Goal: Check status

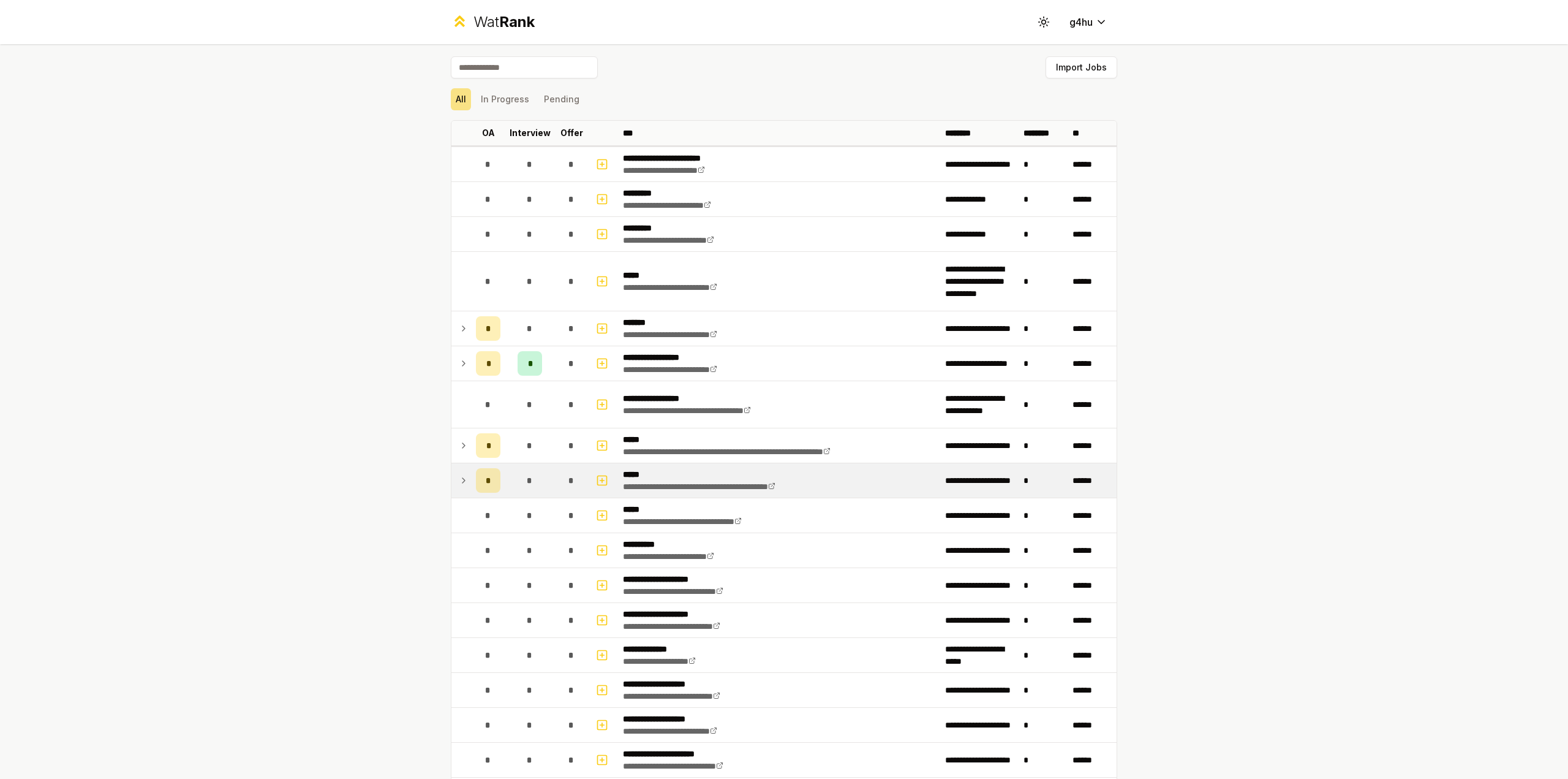
click at [486, 482] on span "*" at bounding box center [488, 480] width 6 height 13
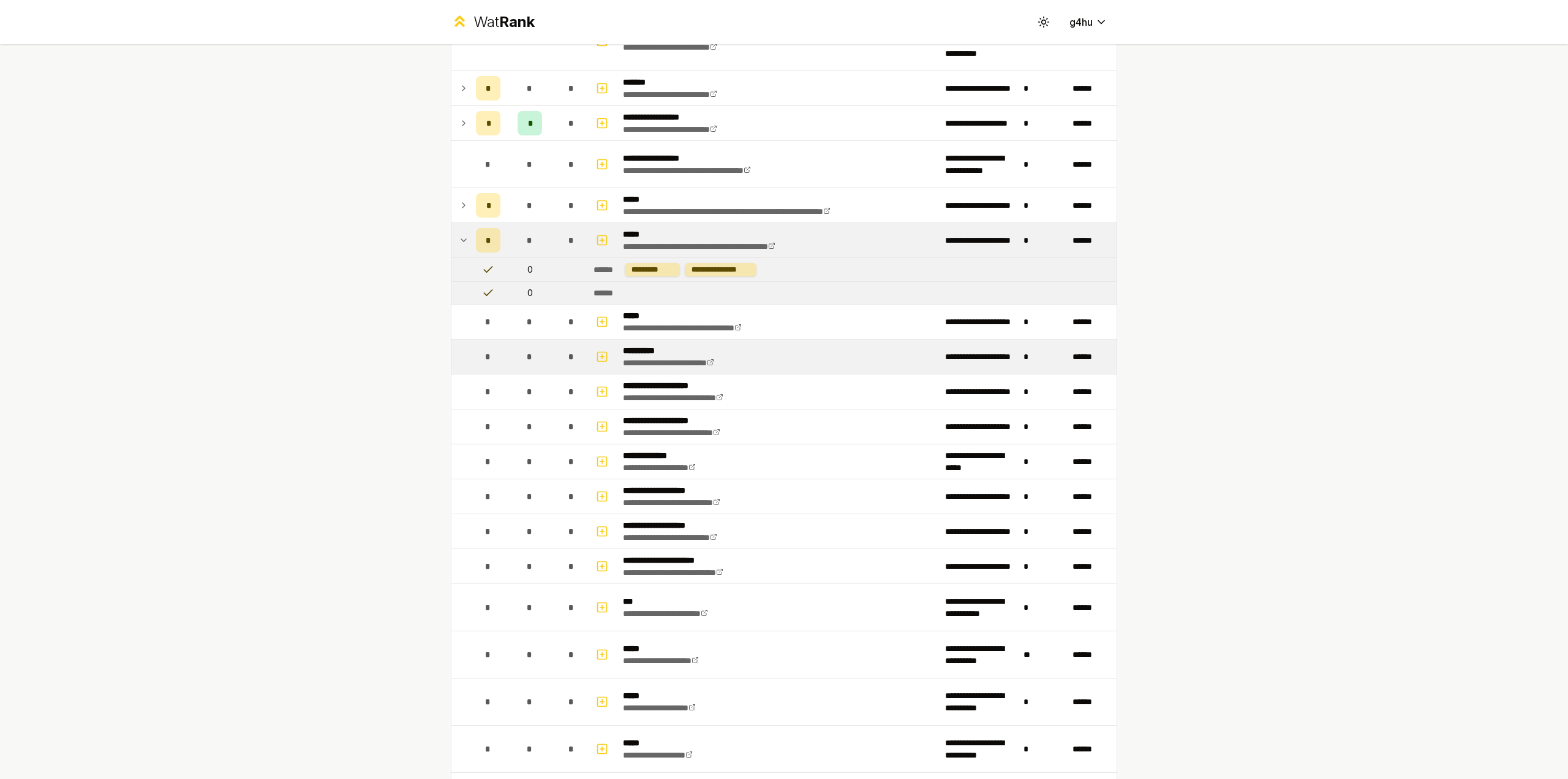
scroll to position [155, 0]
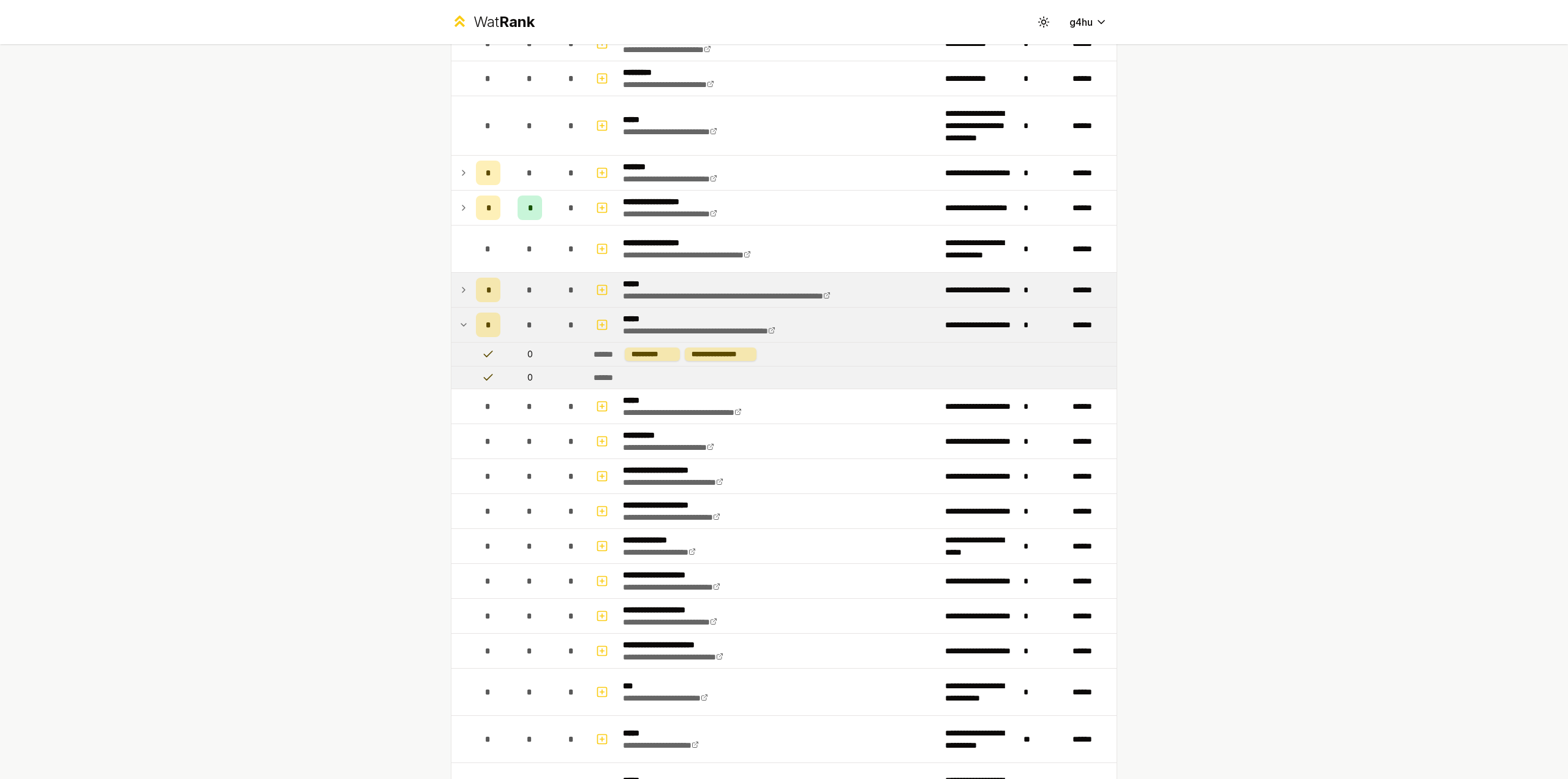
click at [452, 286] on td at bounding box center [461, 290] width 19 height 35
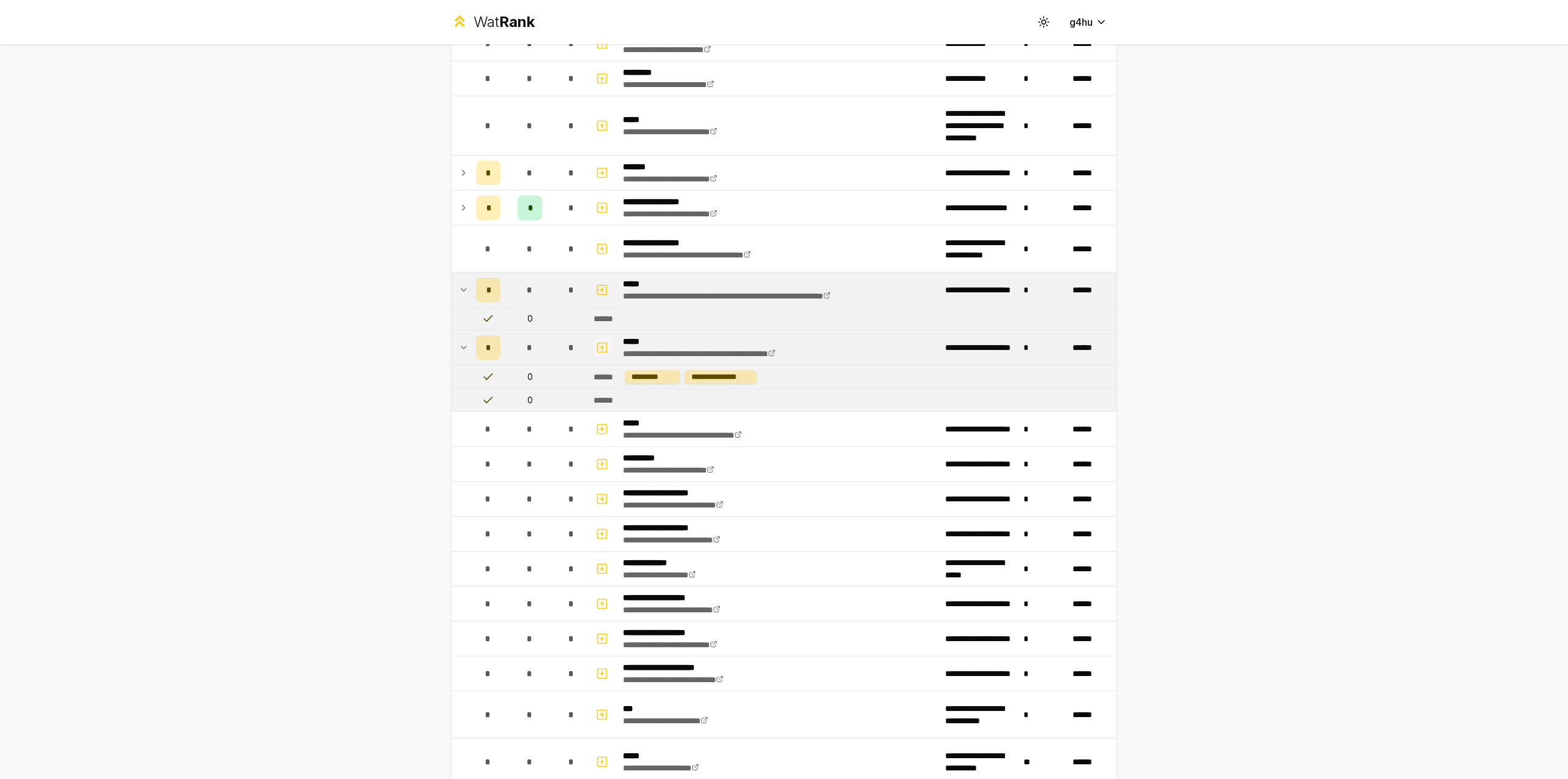
click at [602, 349] on icon "button" at bounding box center [602, 346] width 0 height 4
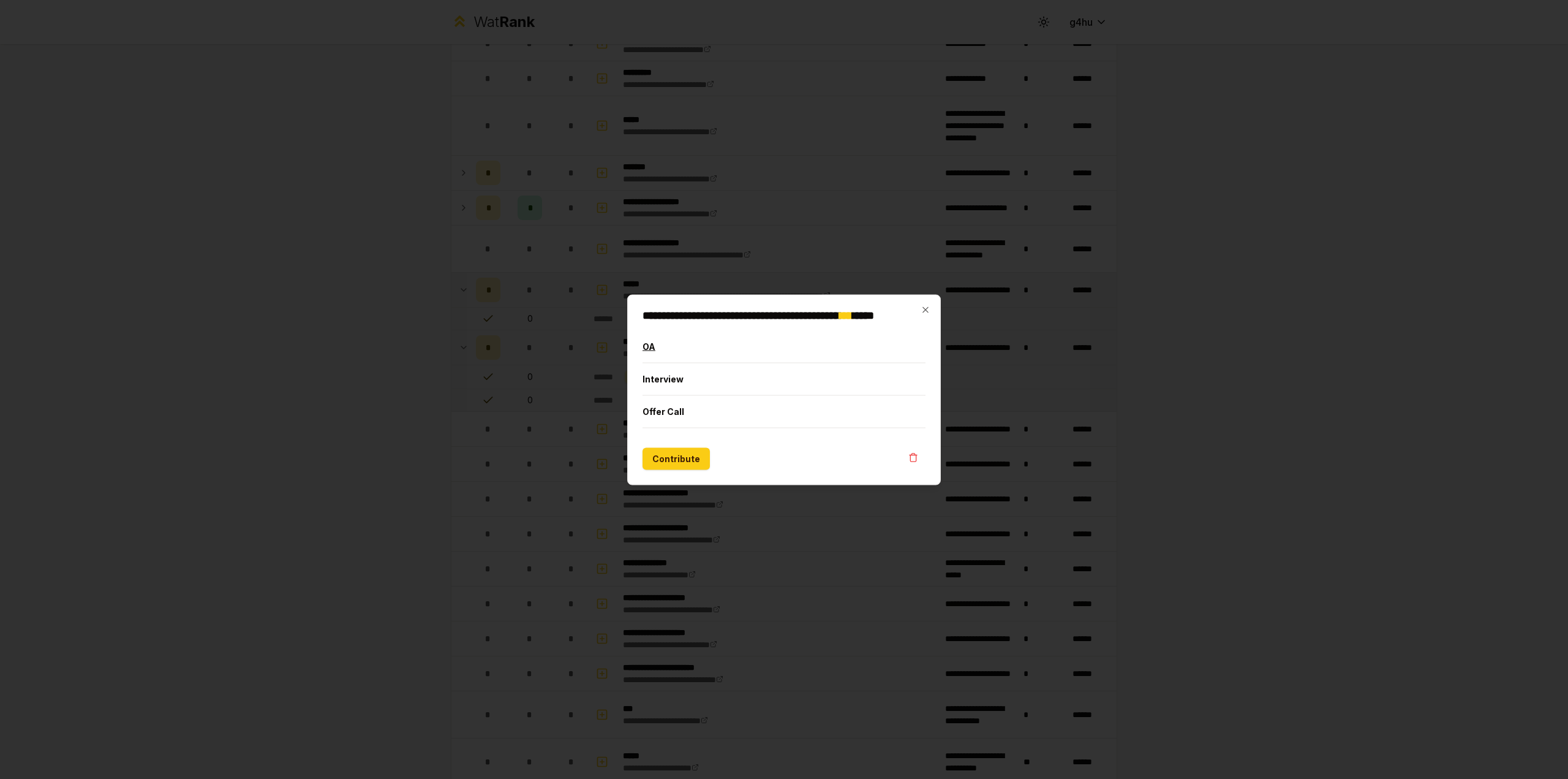
click at [674, 345] on button "OA" at bounding box center [784, 346] width 283 height 32
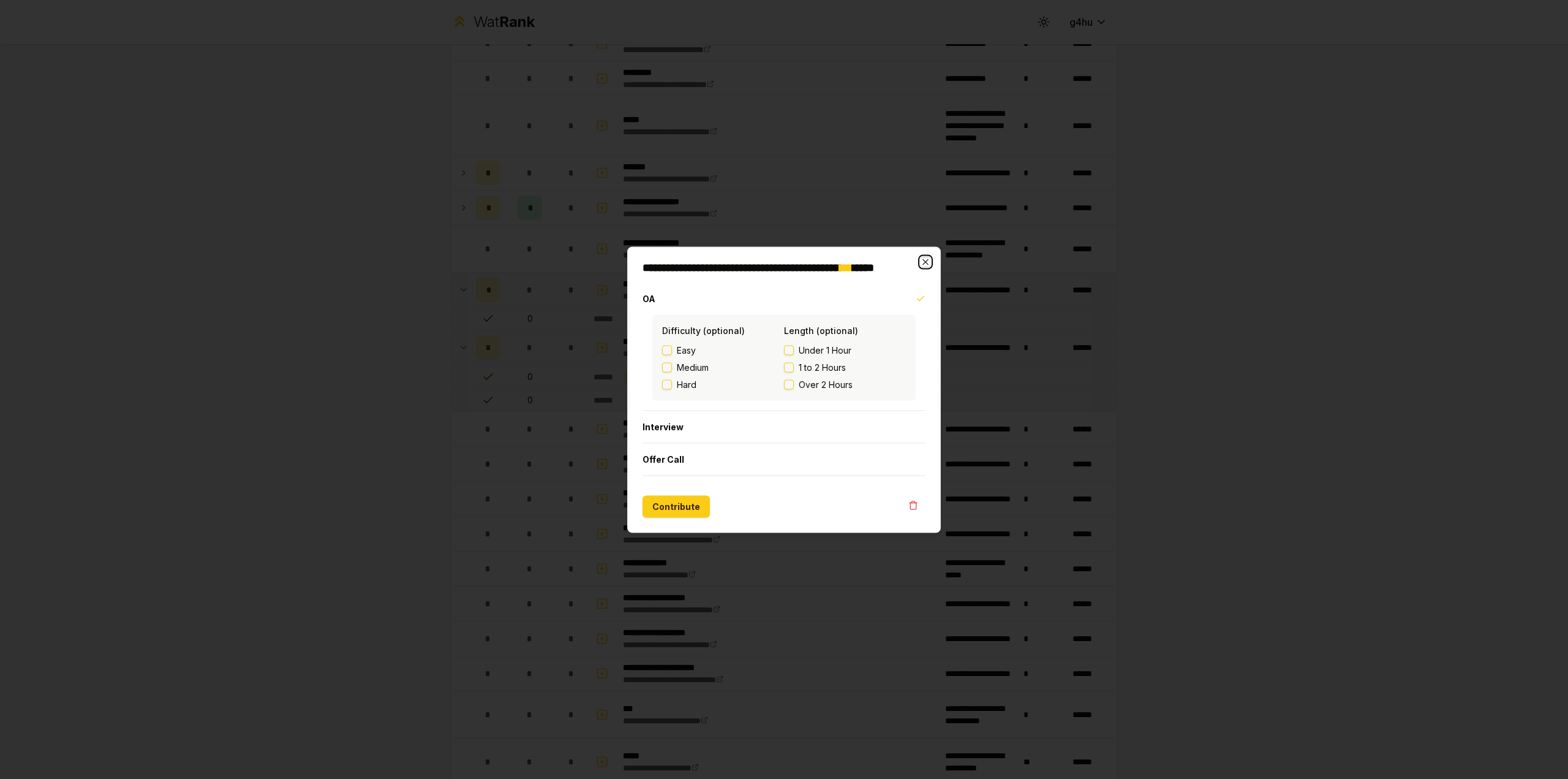
click at [924, 259] on icon "button" at bounding box center [925, 262] width 10 height 10
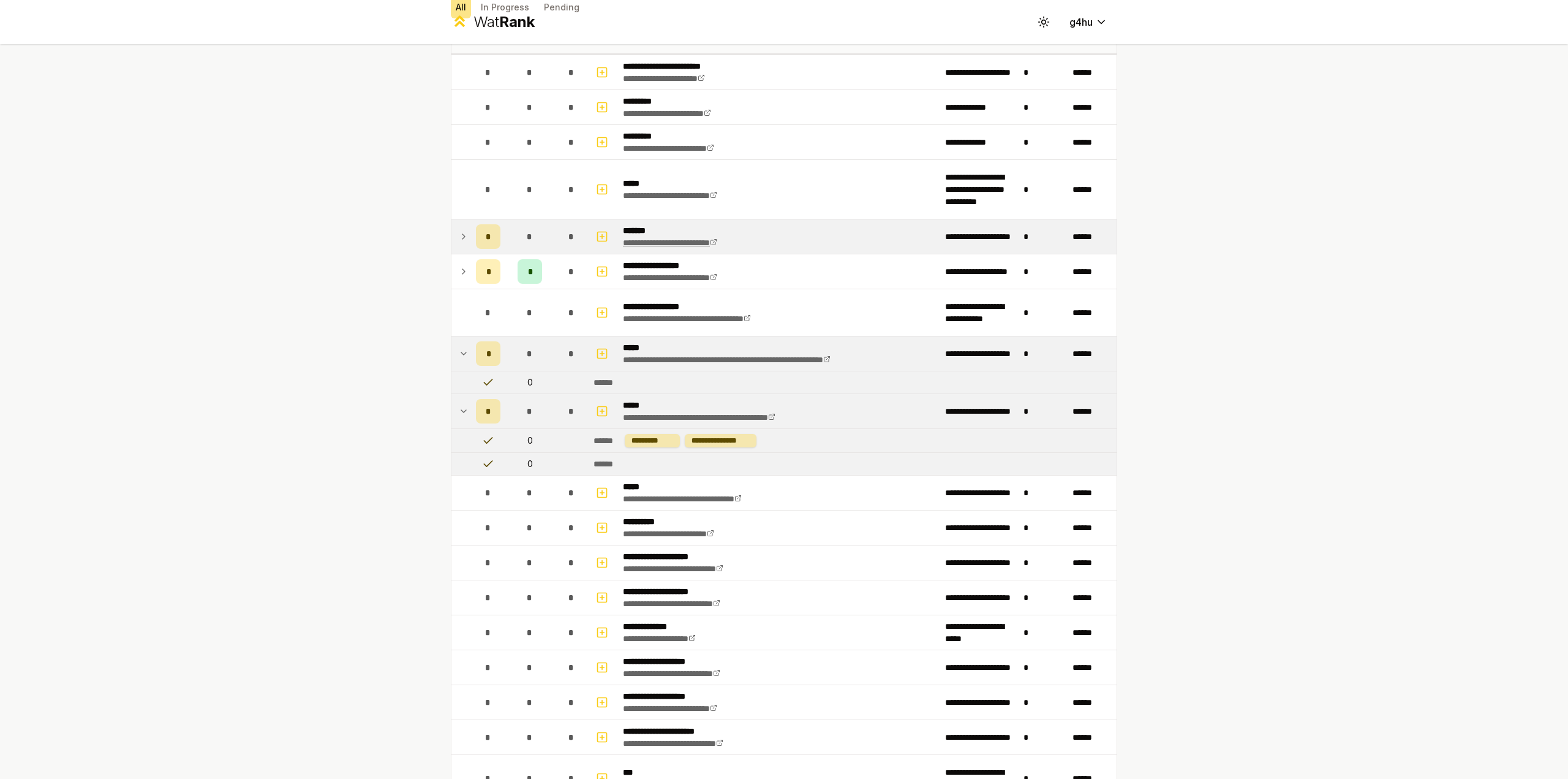
scroll to position [33, 0]
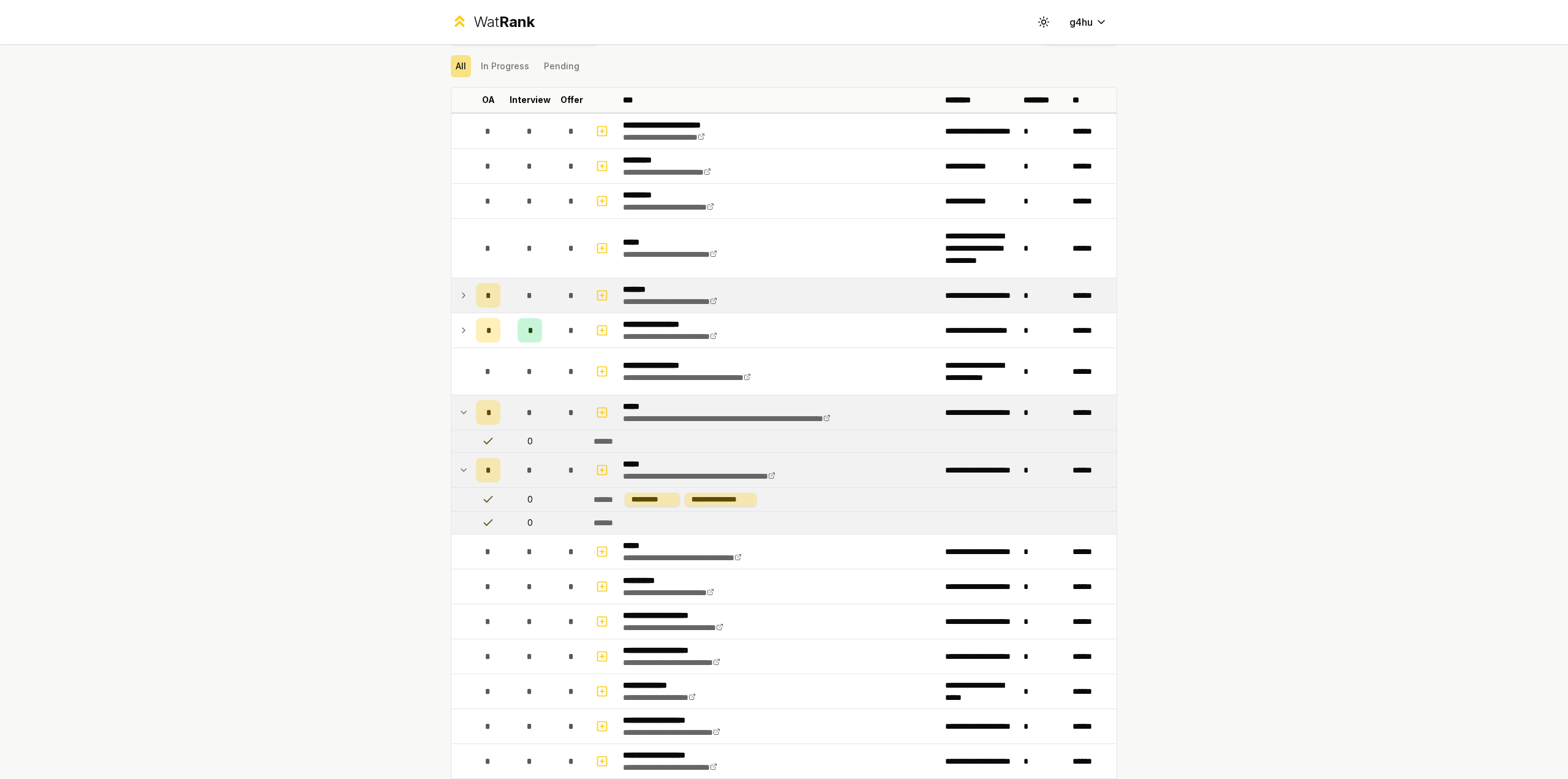
click at [465, 297] on td at bounding box center [461, 295] width 19 height 35
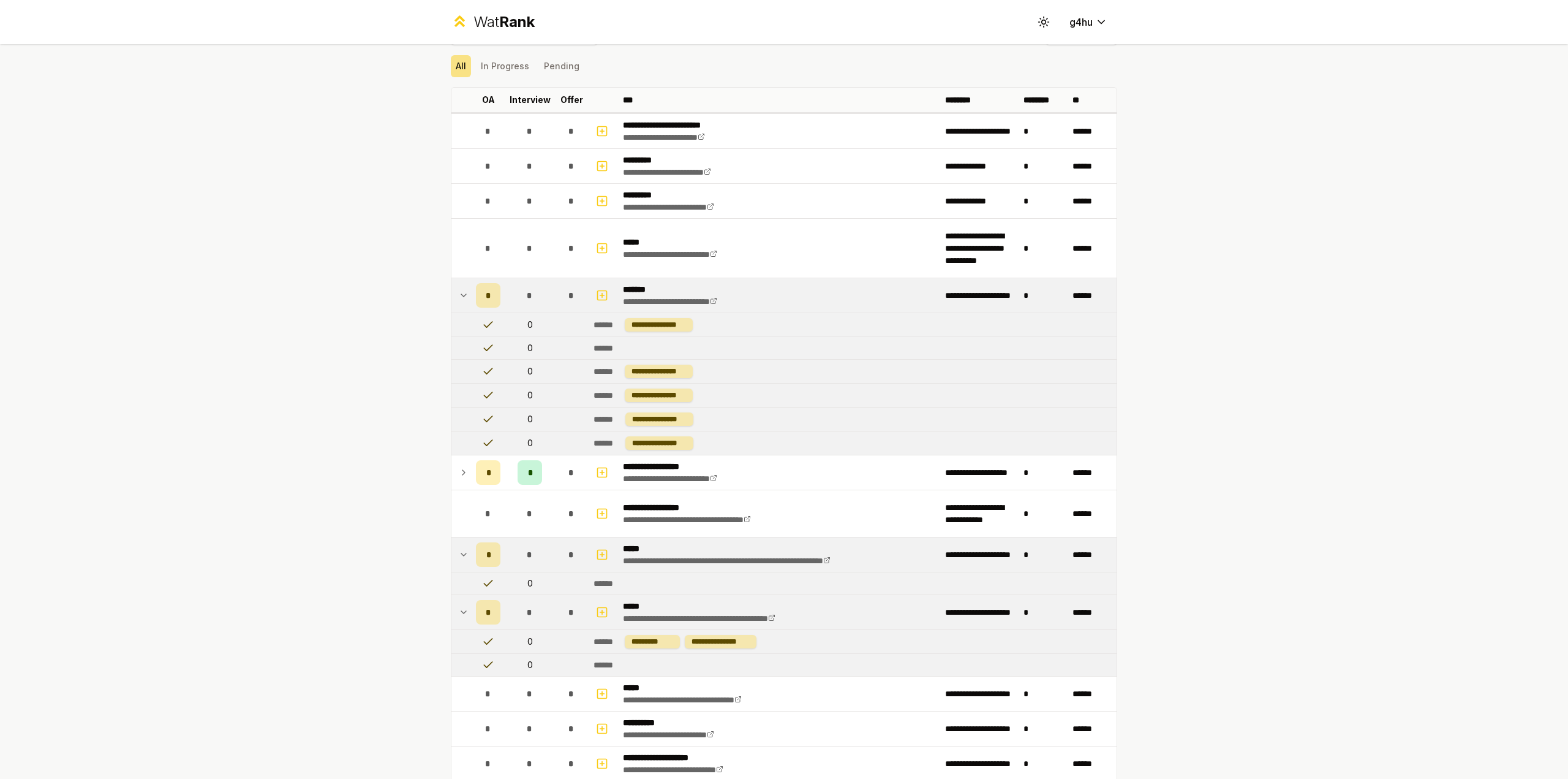
click at [458, 296] on icon at bounding box center [464, 295] width 10 height 14
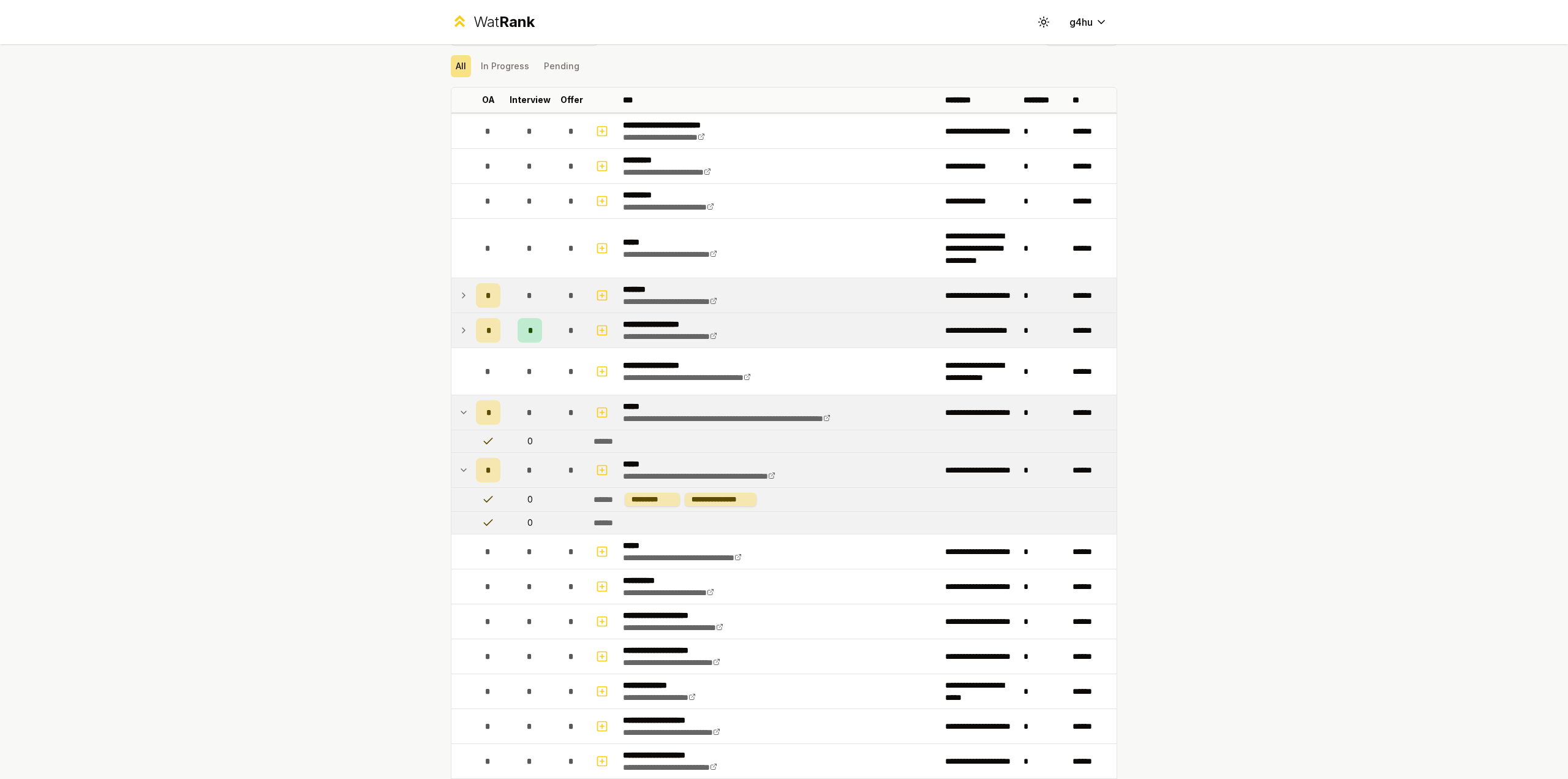
click at [463, 330] on icon at bounding box center [464, 330] width 3 height 5
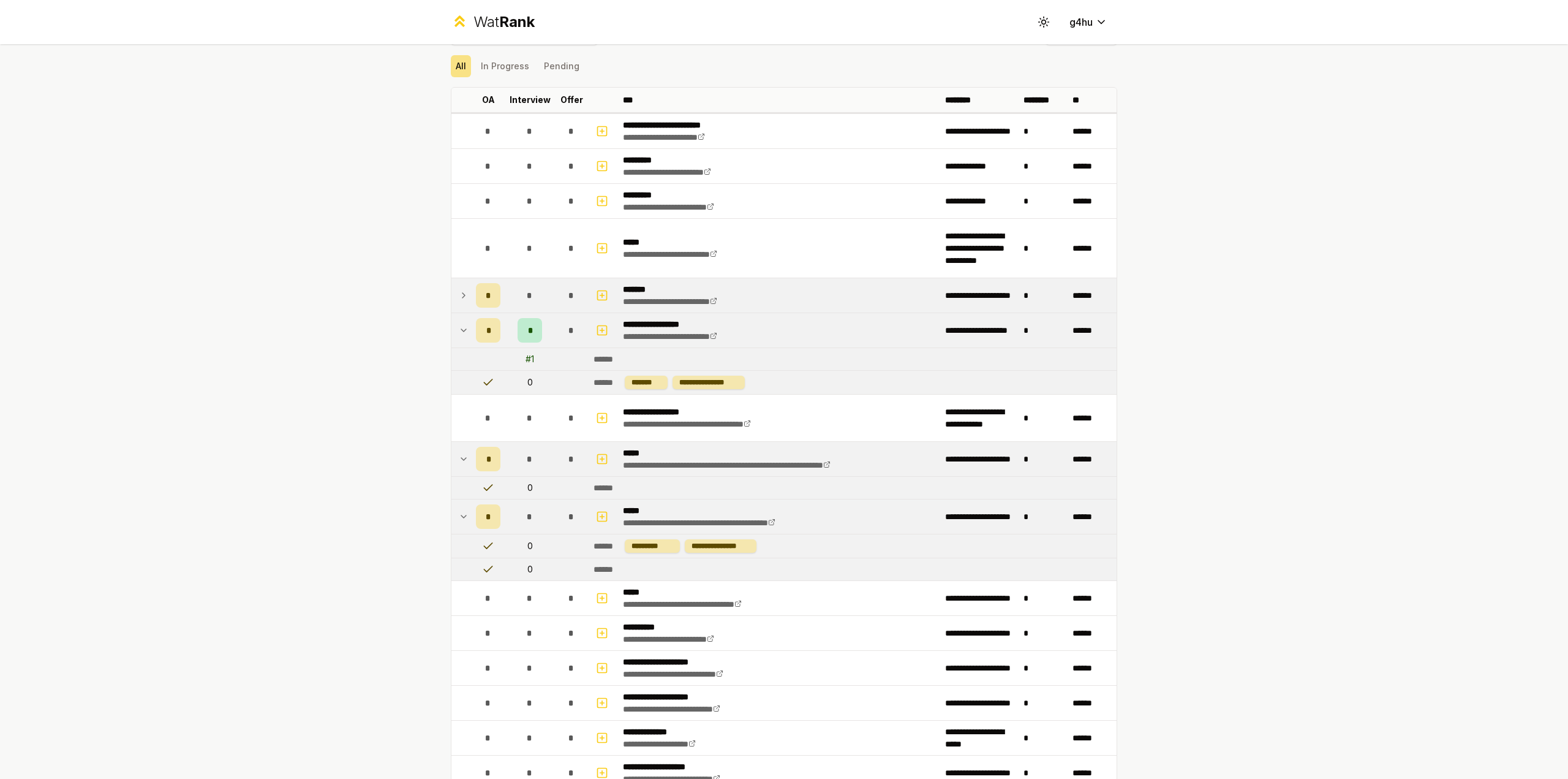
click at [458, 330] on icon at bounding box center [464, 330] width 10 height 14
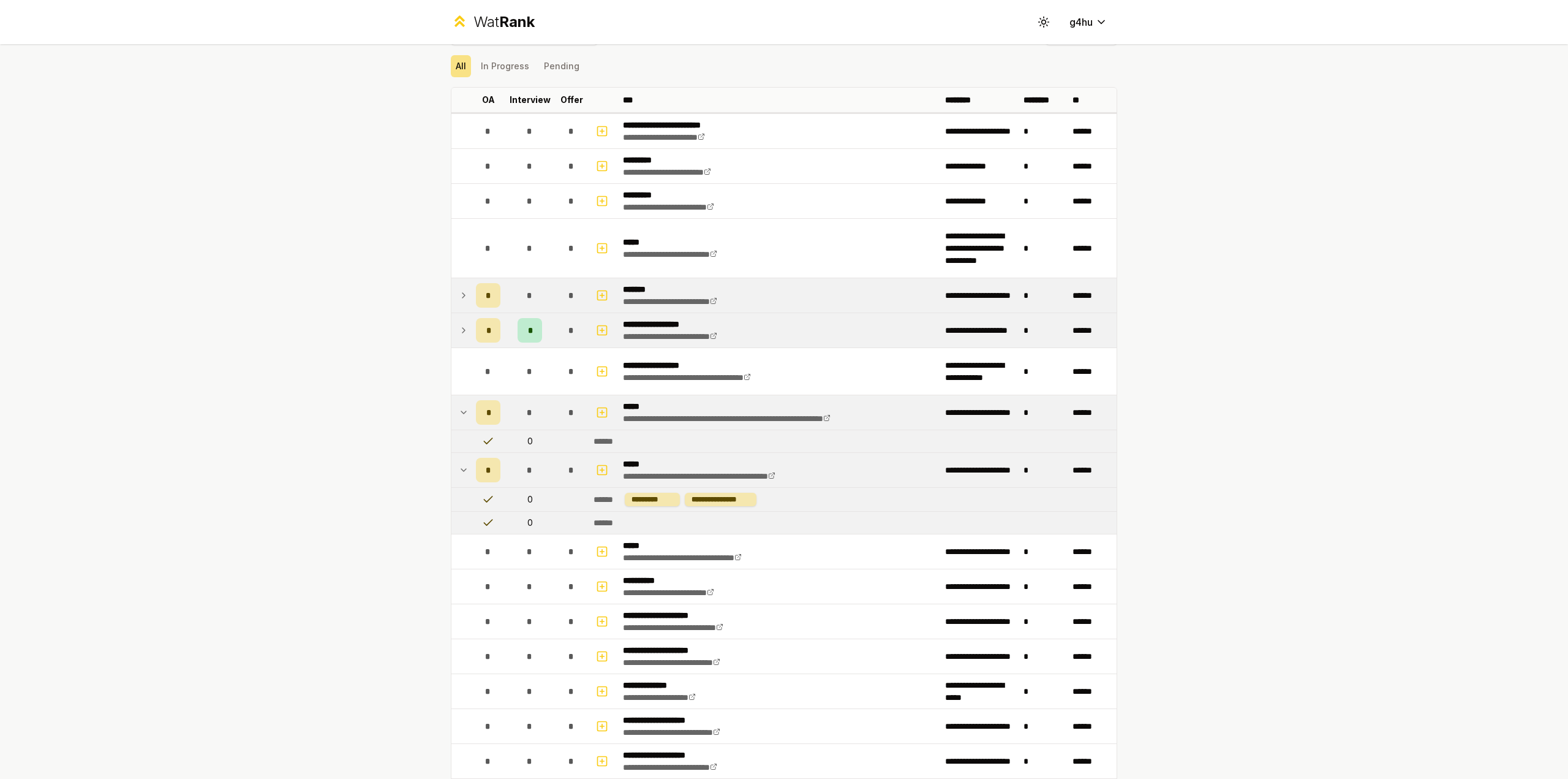
click at [381, 351] on div "**********" at bounding box center [784, 390] width 1568 height 779
click at [293, 564] on div "**********" at bounding box center [784, 390] width 1568 height 779
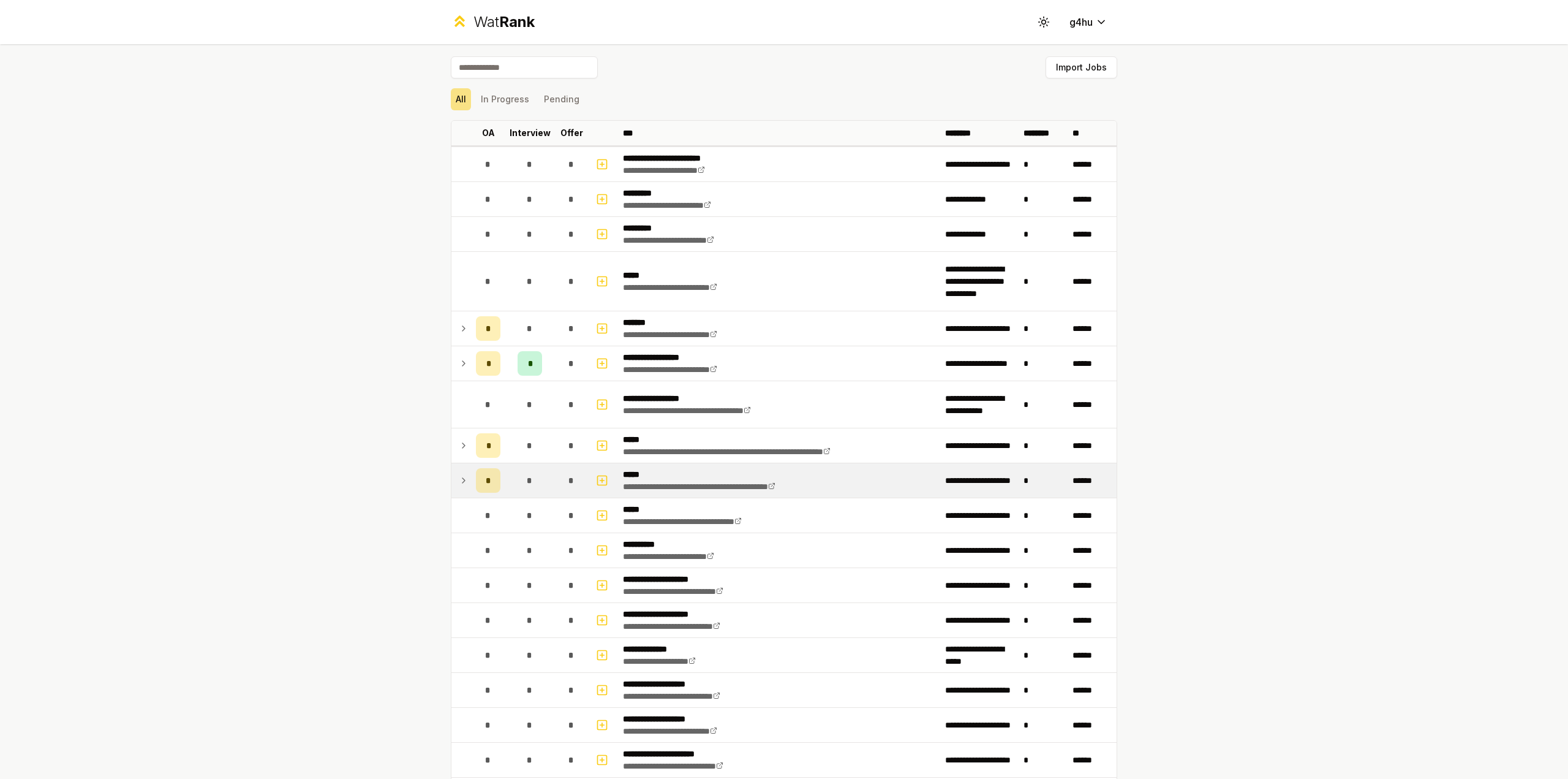
click at [458, 481] on icon at bounding box center [464, 480] width 10 height 14
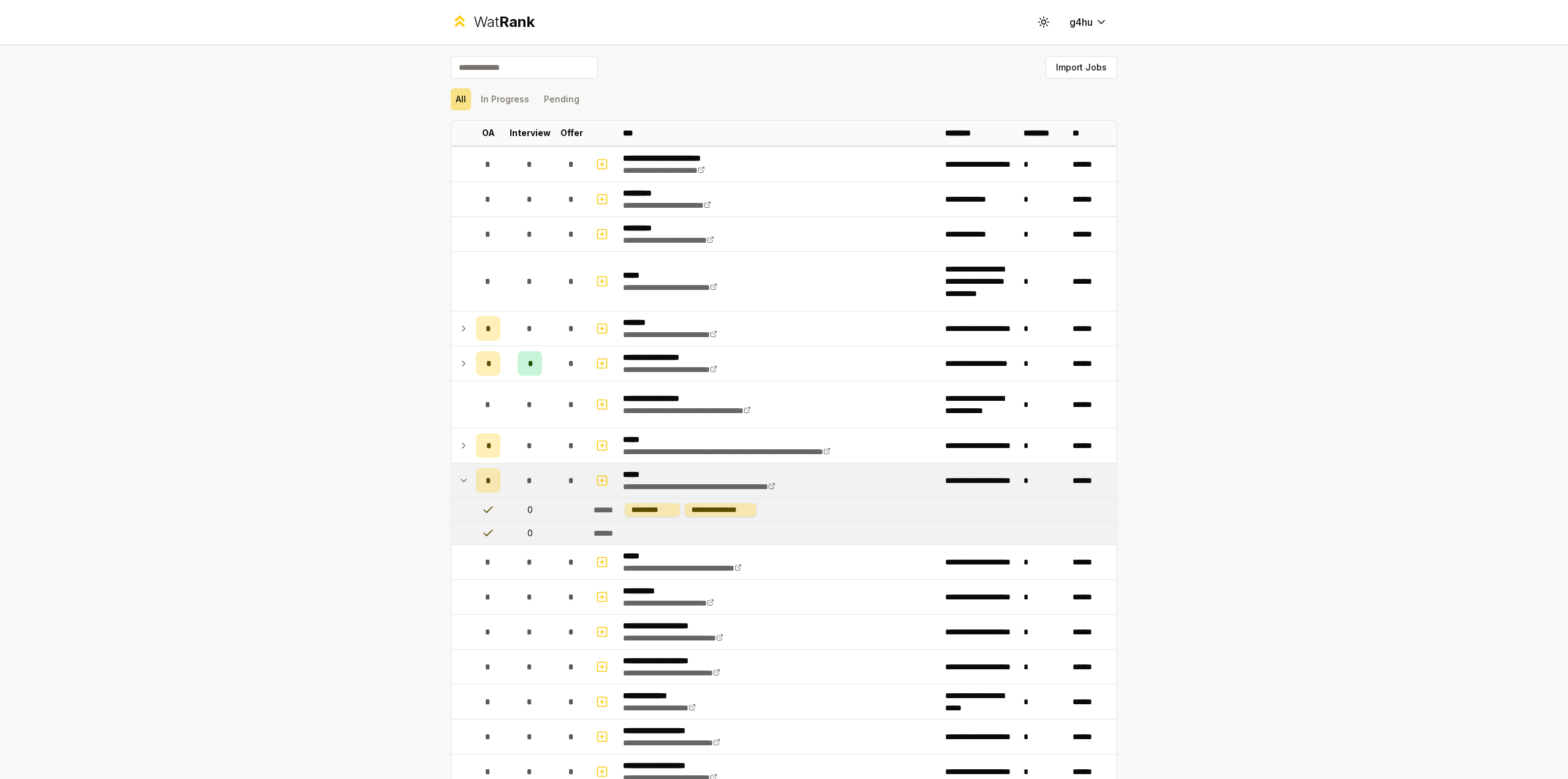
click at [461, 481] on icon at bounding box center [464, 480] width 5 height 3
